Goal: Information Seeking & Learning: Learn about a topic

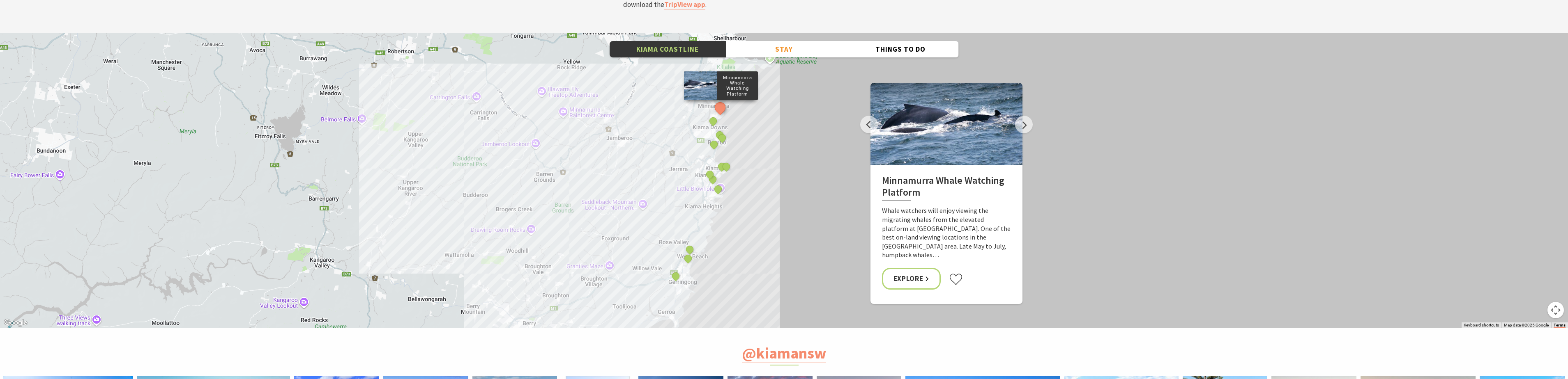
scroll to position [284, 1579]
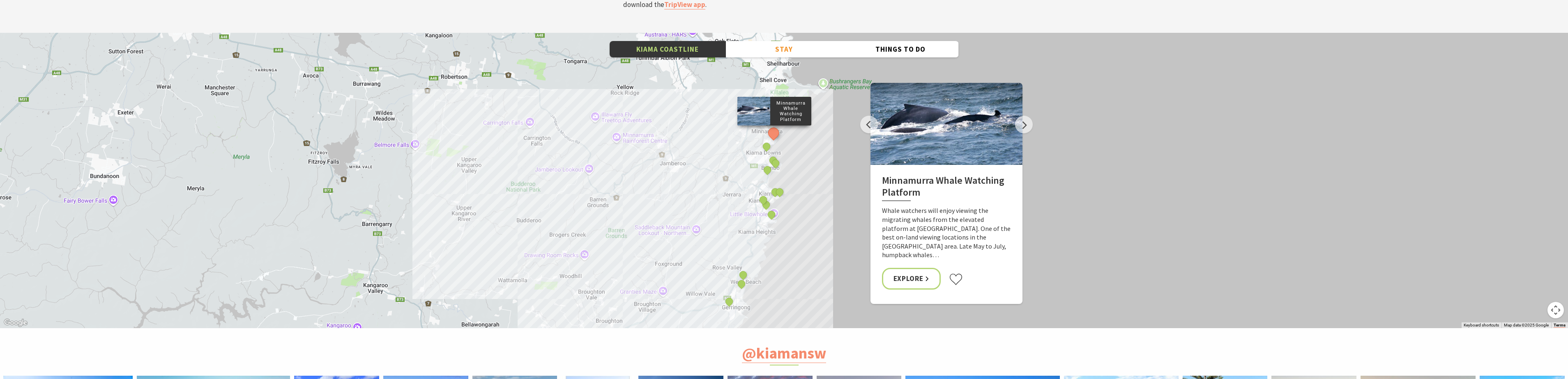
drag, startPoint x: 756, startPoint y: 64, endPoint x: 808, endPoint y: 93, distance: 59.5
click at [808, 93] on div "Minnamurra Whale Watching Platform Gerringong Whale Watching Platform [GEOGRAPH…" at bounding box center [784, 180] width 1568 height 295
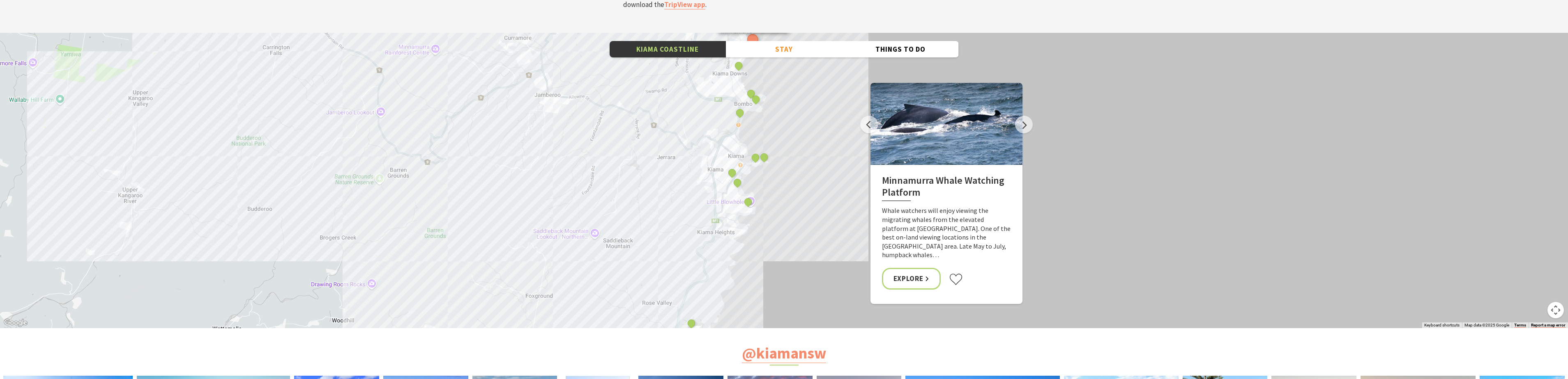
drag, startPoint x: 764, startPoint y: 62, endPoint x: 792, endPoint y: 10, distance: 59.1
click at [792, 33] on div "Minnamurra Whale Watching Platform Gerringong Whale Watching Platform [GEOGRAPH…" at bounding box center [784, 180] width 1568 height 295
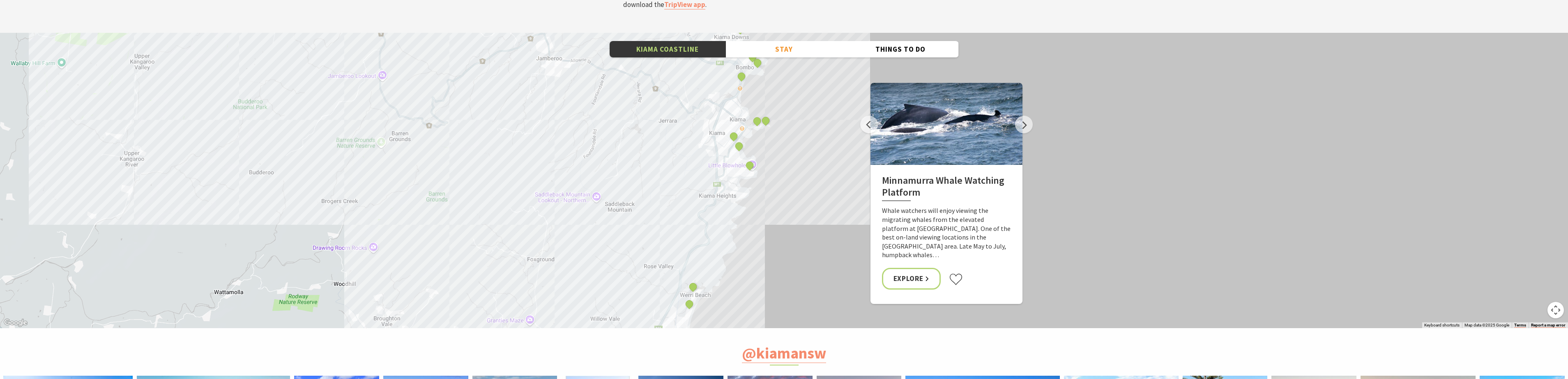
drag, startPoint x: 792, startPoint y: 68, endPoint x: 793, endPoint y: 45, distance: 23.0
click at [793, 45] on div "Minnamurra Whale Watching Platform Gerringong Whale Watching Platform [GEOGRAPH…" at bounding box center [784, 180] width 1568 height 295
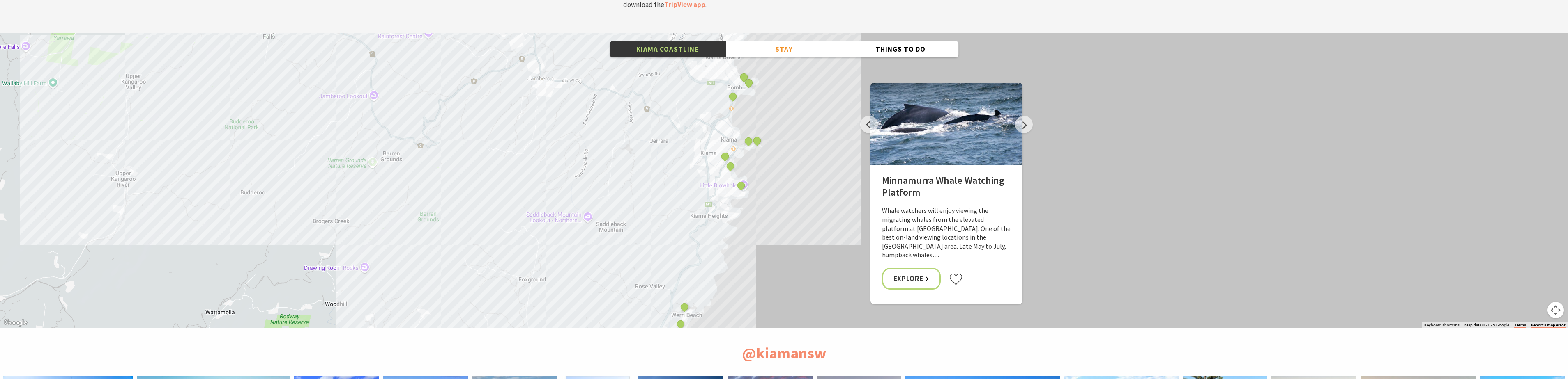
drag, startPoint x: 770, startPoint y: 160, endPoint x: 762, endPoint y: 179, distance: 20.6
click at [762, 179] on div "Minnamurra Whale Watching Platform Gerringong Whale Watching Platform [GEOGRAPH…" at bounding box center [784, 180] width 1568 height 295
click at [750, 103] on div "Minnamurra Whale Watching Platform Gerringong Whale Watching Platform [GEOGRAPH…" at bounding box center [784, 180] width 1568 height 295
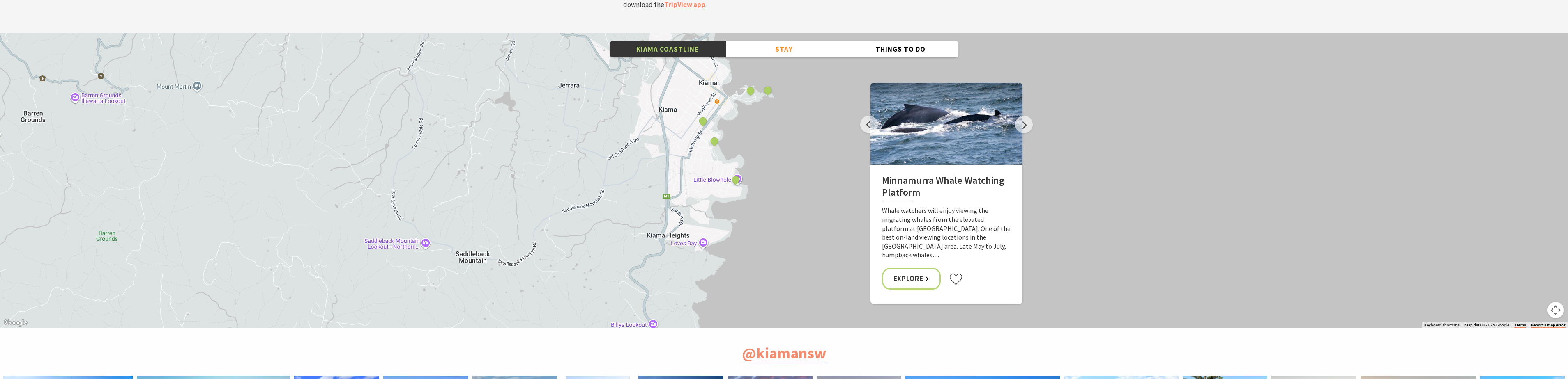
click at [751, 91] on div "Minnamurra Whale Watching Platform Gerringong Whale Watching Platform [GEOGRAPH…" at bounding box center [784, 180] width 1568 height 295
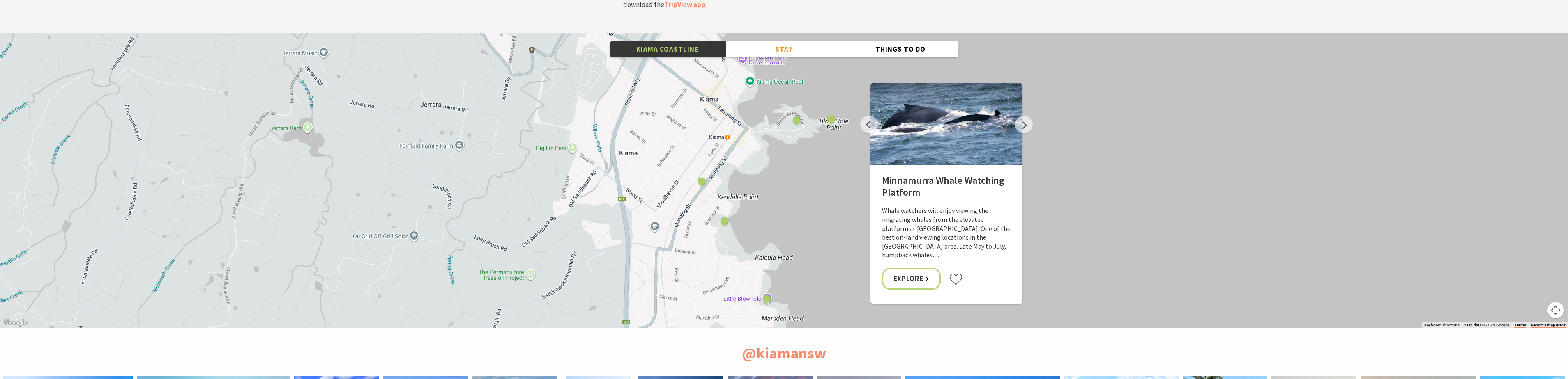
drag, startPoint x: 743, startPoint y: 72, endPoint x: 787, endPoint y: 194, distance: 129.7
click at [787, 194] on div "Minnamurra Whale Watching Platform Gerringong Whale Watching Platform [GEOGRAPH…" at bounding box center [784, 180] width 1568 height 295
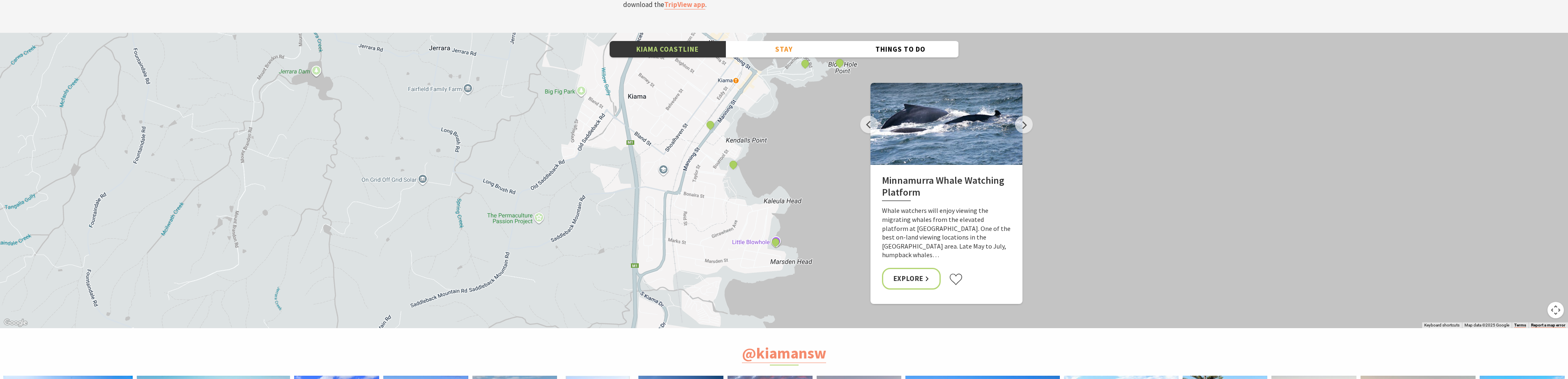
drag, startPoint x: 808, startPoint y: 143, endPoint x: 812, endPoint y: 72, distance: 71.1
click at [812, 110] on div "Minnamurra Whale Watching Platform Gerringong Whale Watching Platform [GEOGRAPH…" at bounding box center [1578, 332] width 1577 height 443
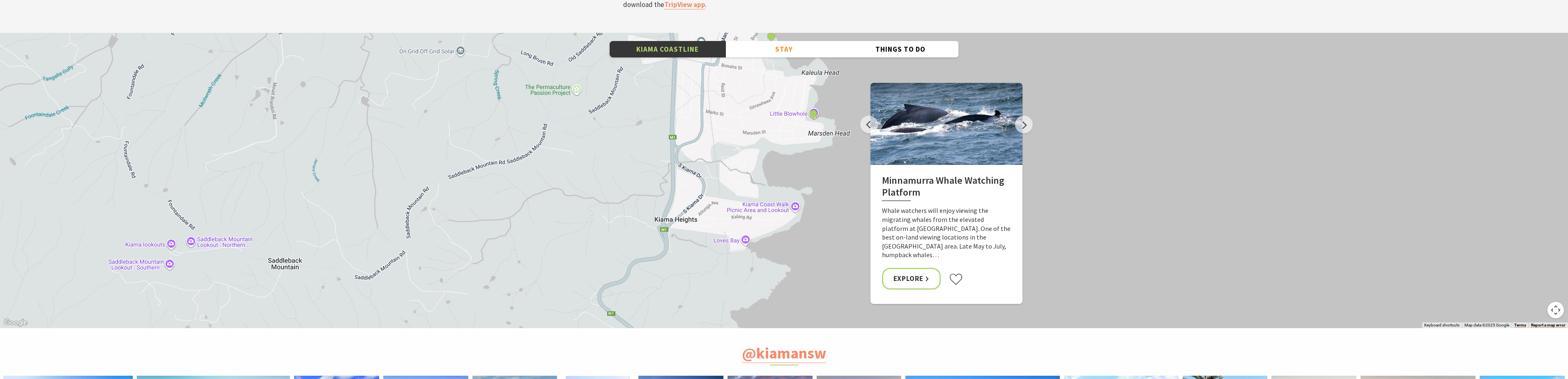
drag, startPoint x: 775, startPoint y: 195, endPoint x: 812, endPoint y: 66, distance: 134.2
click at [812, 66] on div "Minnamurra Whale Watching Platform Gerringong Whale Watching Platform [GEOGRAPH…" at bounding box center [784, 180] width 1568 height 295
click at [774, 149] on div "Minnamurra Whale Watching Platform Gerringong Whale Watching Platform [GEOGRAPH…" at bounding box center [784, 180] width 1568 height 295
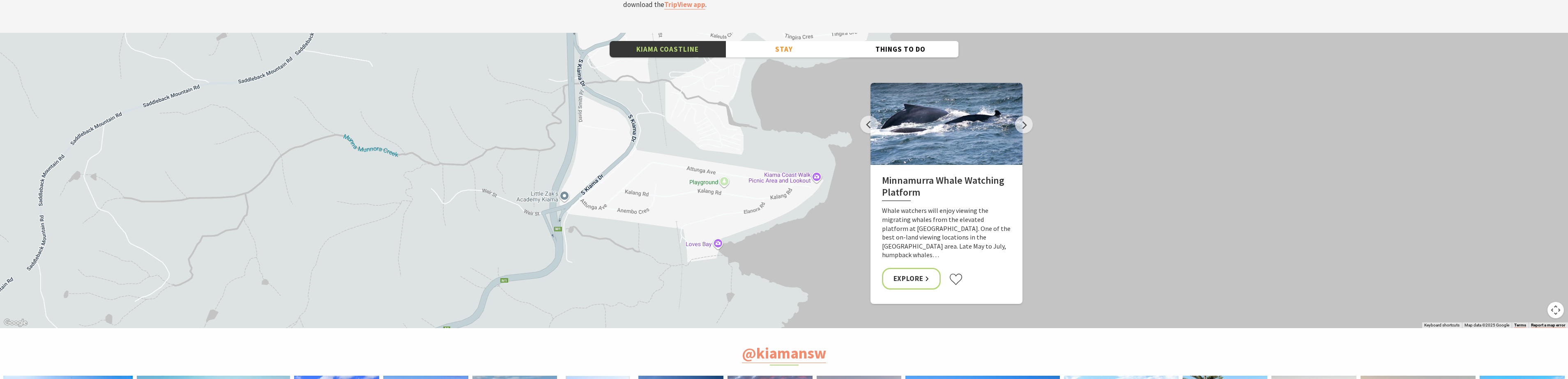
click at [753, 163] on div "Minnamurra Whale Watching Platform Gerringong Whale Watching Platform [GEOGRAPH…" at bounding box center [784, 180] width 1568 height 295
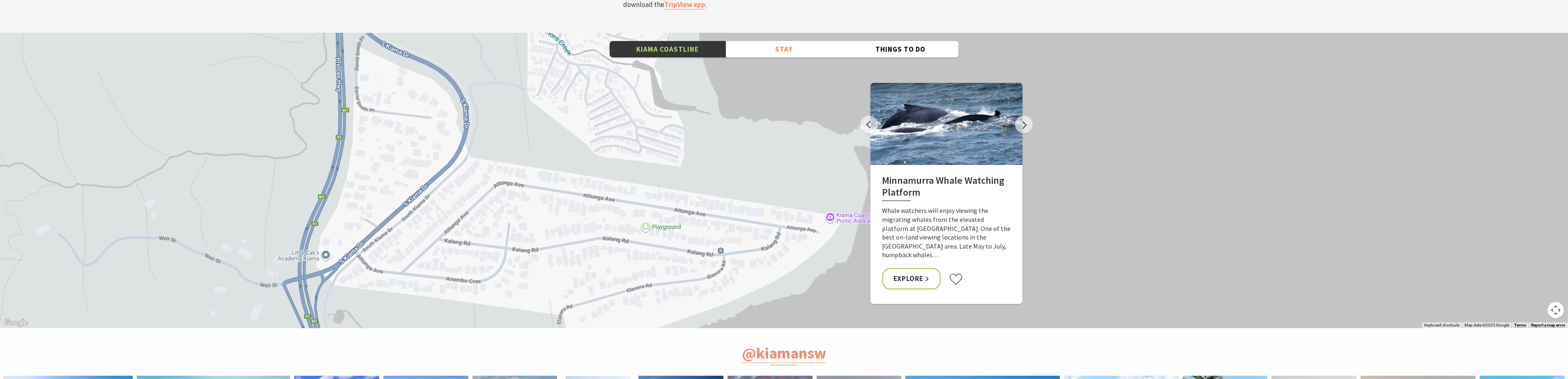
drag, startPoint x: 804, startPoint y: 80, endPoint x: 750, endPoint y: 202, distance: 133.4
click at [750, 202] on div "Minnamurra Whale Watching Platform Gerringong Whale Watching Platform [GEOGRAPH…" at bounding box center [784, 180] width 1568 height 295
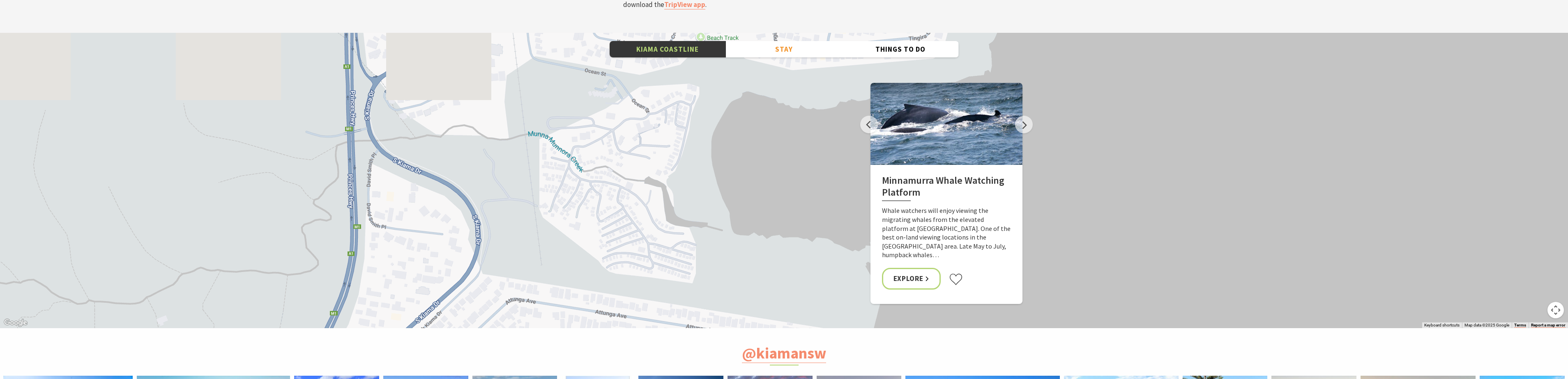
drag, startPoint x: 704, startPoint y: 70, endPoint x: 718, endPoint y: 193, distance: 123.8
click at [718, 193] on div "Minnamurra Whale Watching Platform Gerringong Whale Watching Platform [GEOGRAPH…" at bounding box center [784, 180] width 1568 height 295
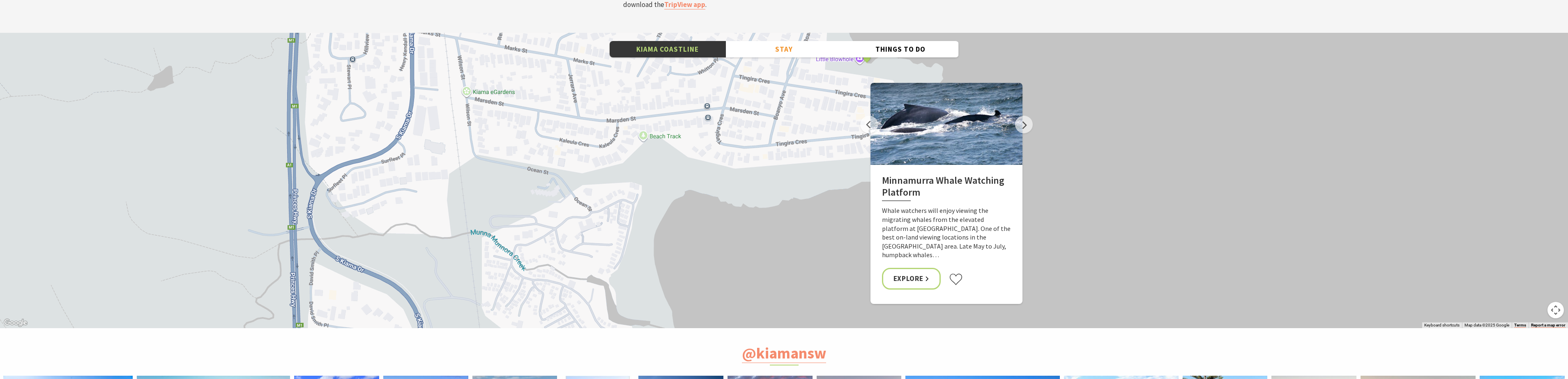
drag, startPoint x: 699, startPoint y: 39, endPoint x: 641, endPoint y: 129, distance: 107.1
click at [641, 129] on div "Minnamurra Whale Watching Platform Gerringong Whale Watching Platform [GEOGRAPH…" at bounding box center [784, 180] width 1568 height 295
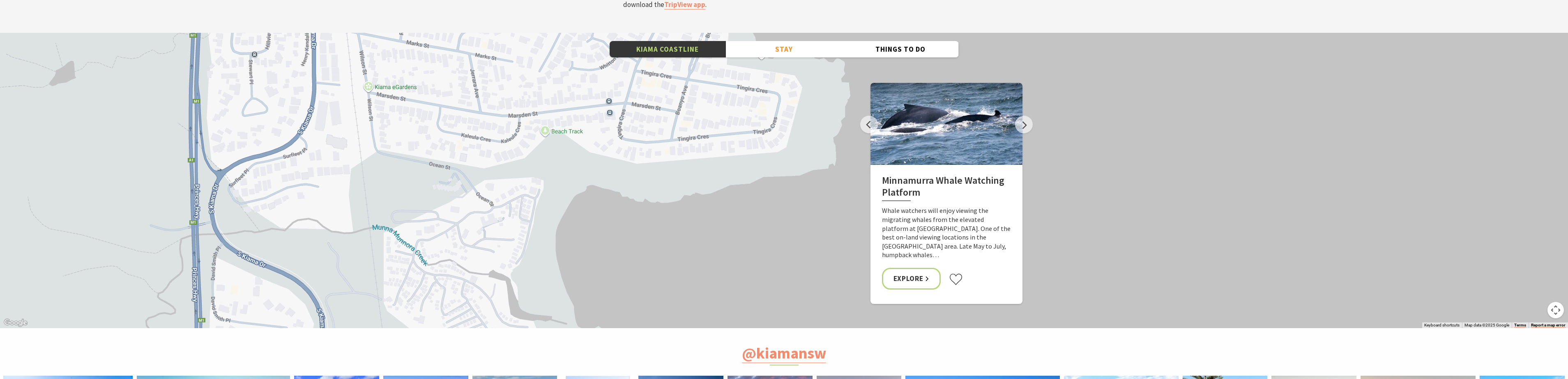
drag, startPoint x: 706, startPoint y: 93, endPoint x: 601, endPoint y: 87, distance: 105.2
click at [601, 87] on div "Minnamurra Whale Watching Platform Gerringong Whale Watching Platform [GEOGRAPH…" at bounding box center [784, 180] width 1568 height 295
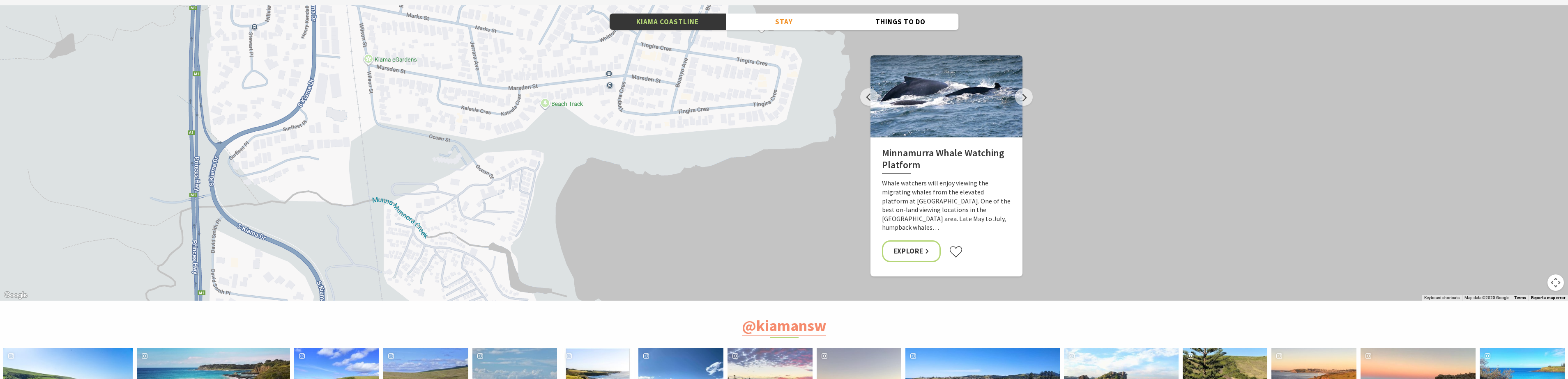
scroll to position [2914, 0]
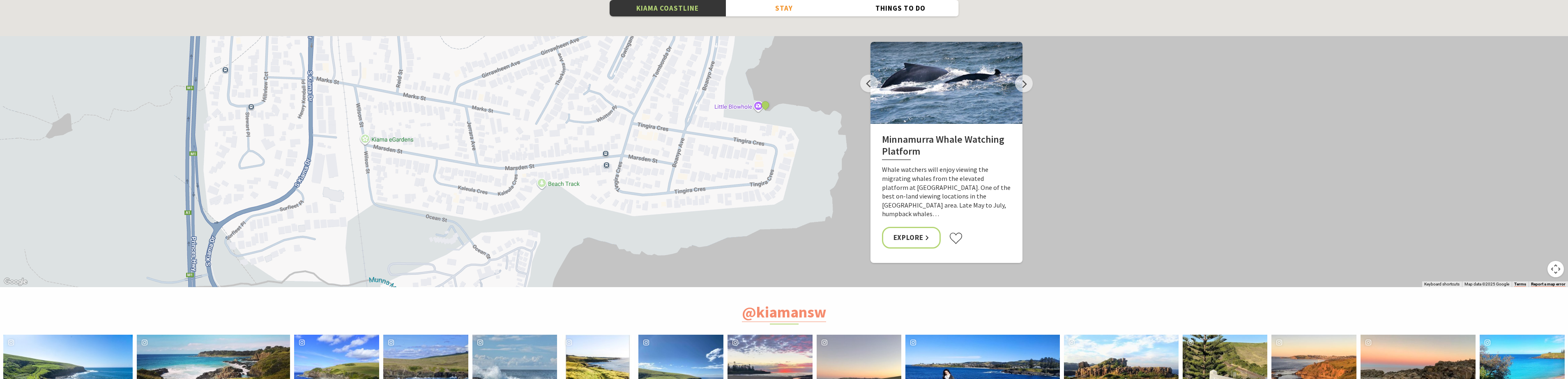
drag, startPoint x: 739, startPoint y: 56, endPoint x: 728, endPoint y: 249, distance: 193.3
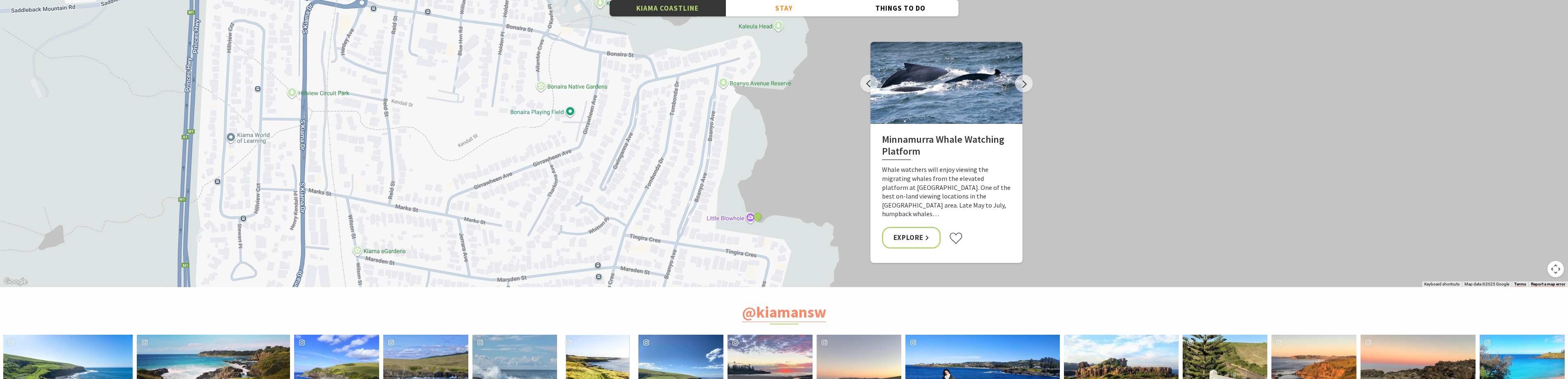
drag, startPoint x: 721, startPoint y: 76, endPoint x: 716, endPoint y: 169, distance: 93.1
click at [716, 166] on div "Minnamurra Whale Watching Platform Gerringong Whale Watching Platform [GEOGRAPH…" at bounding box center [784, 139] width 1568 height 295
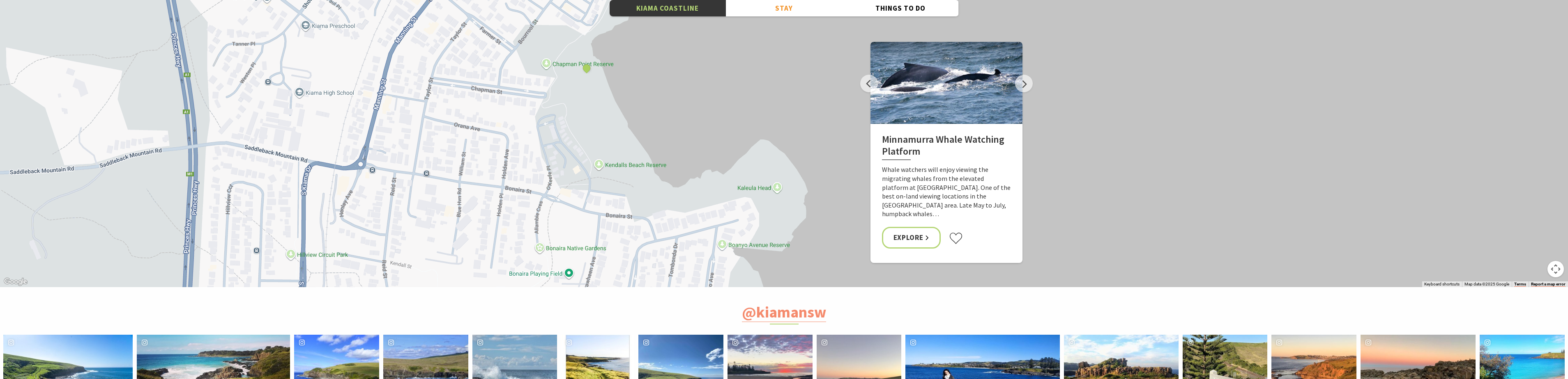
drag, startPoint x: 757, startPoint y: 66, endPoint x: 764, endPoint y: 131, distance: 65.4
click at [764, 131] on div "Minnamurra Whale Watching Platform Gerringong Whale Watching Platform [GEOGRAPH…" at bounding box center [784, 139] width 1568 height 295
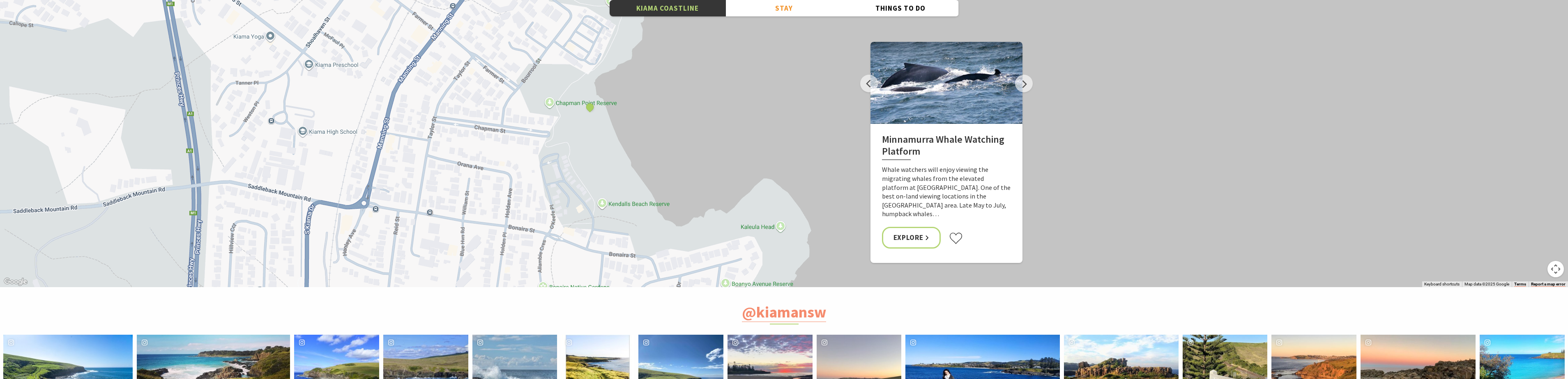
drag, startPoint x: 612, startPoint y: 61, endPoint x: 646, endPoint y: 178, distance: 121.8
click at [646, 178] on div "Minnamurra Whale Watching Platform Gerringong Whale Watching Platform [GEOGRAPH…" at bounding box center [784, 139] width 1568 height 295
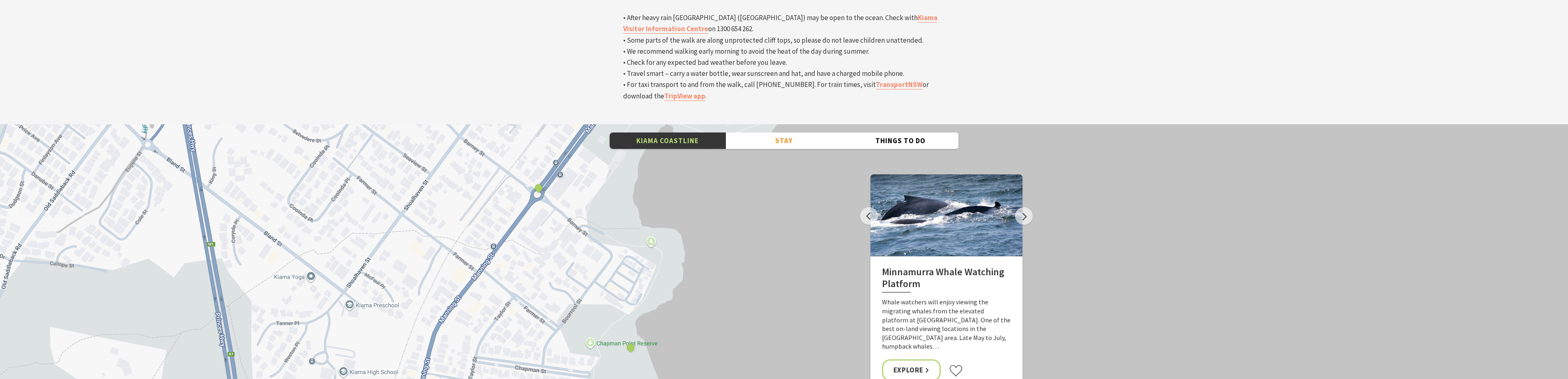
scroll to position [2750, 0]
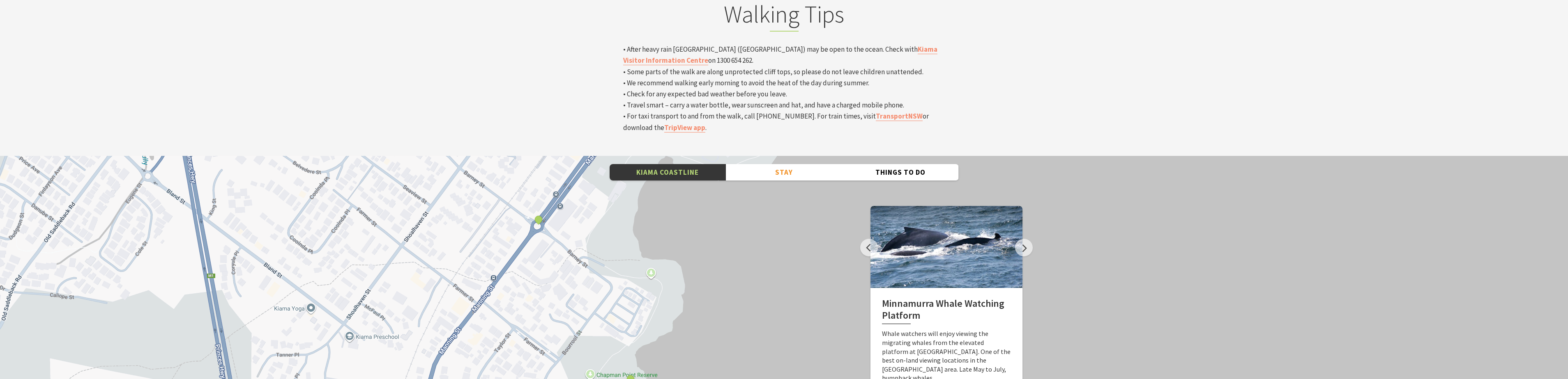
click at [72, 301] on div "Minnamurra Whale Watching Platform Gerringong Whale Watching Platform [GEOGRAPH…" at bounding box center [784, 303] width 1568 height 295
click at [745, 250] on div "Minnamurra Whale Watching Platform Gerringong Whale Watching Platform [GEOGRAPH…" at bounding box center [784, 303] width 1568 height 295
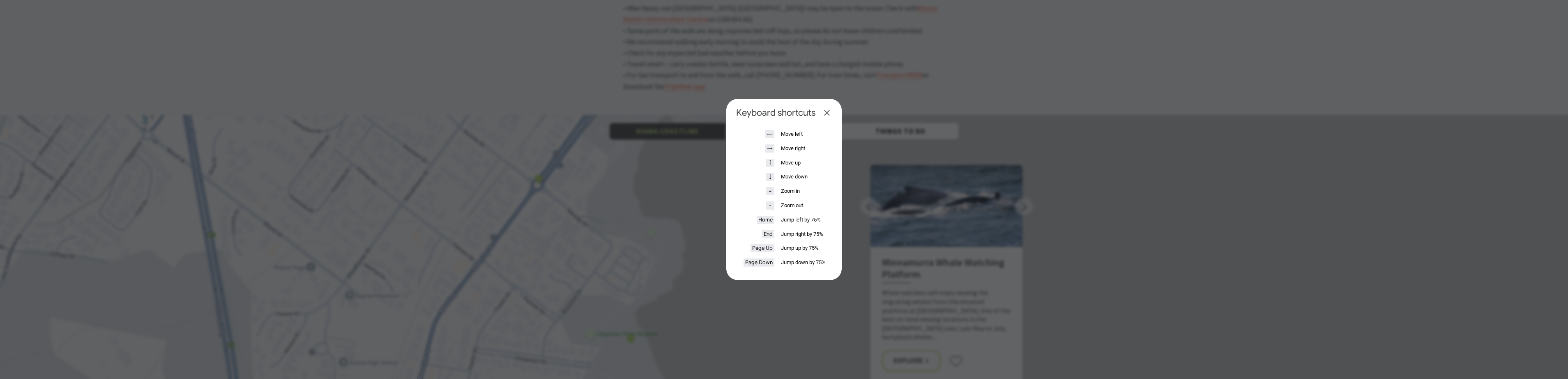
click at [826, 106] on dialog "Keyboard shortcuts ← Move left → Move right ↑ Move up ↓ Move down + Zoom in - Z…" at bounding box center [784, 189] width 116 height 181
click at [831, 114] on button "Close dialog" at bounding box center [827, 113] width 10 height 10
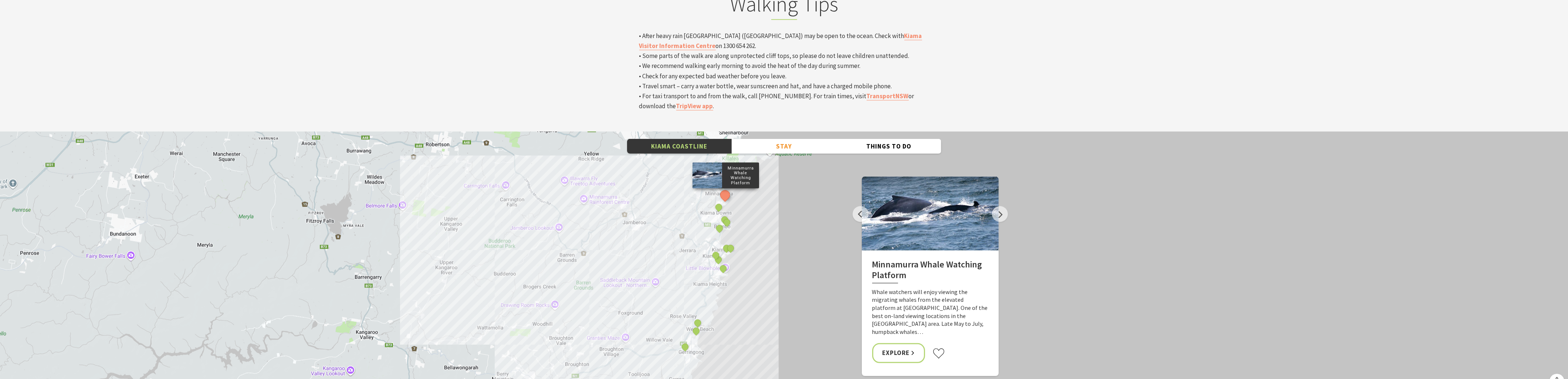
scroll to position [248, 1577]
